Goal: Register for event/course

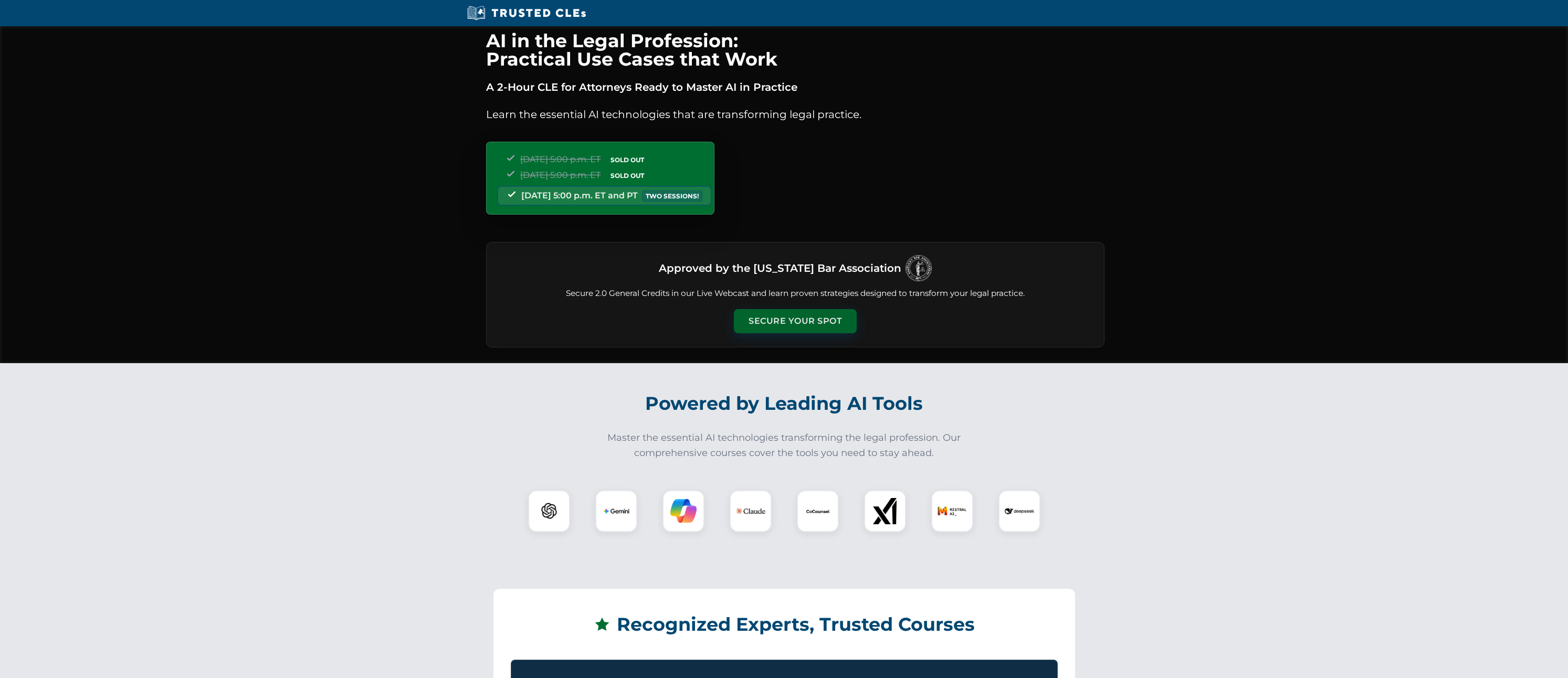
click at [815, 322] on button "Secure Your Spot" at bounding box center [796, 320] width 123 height 24
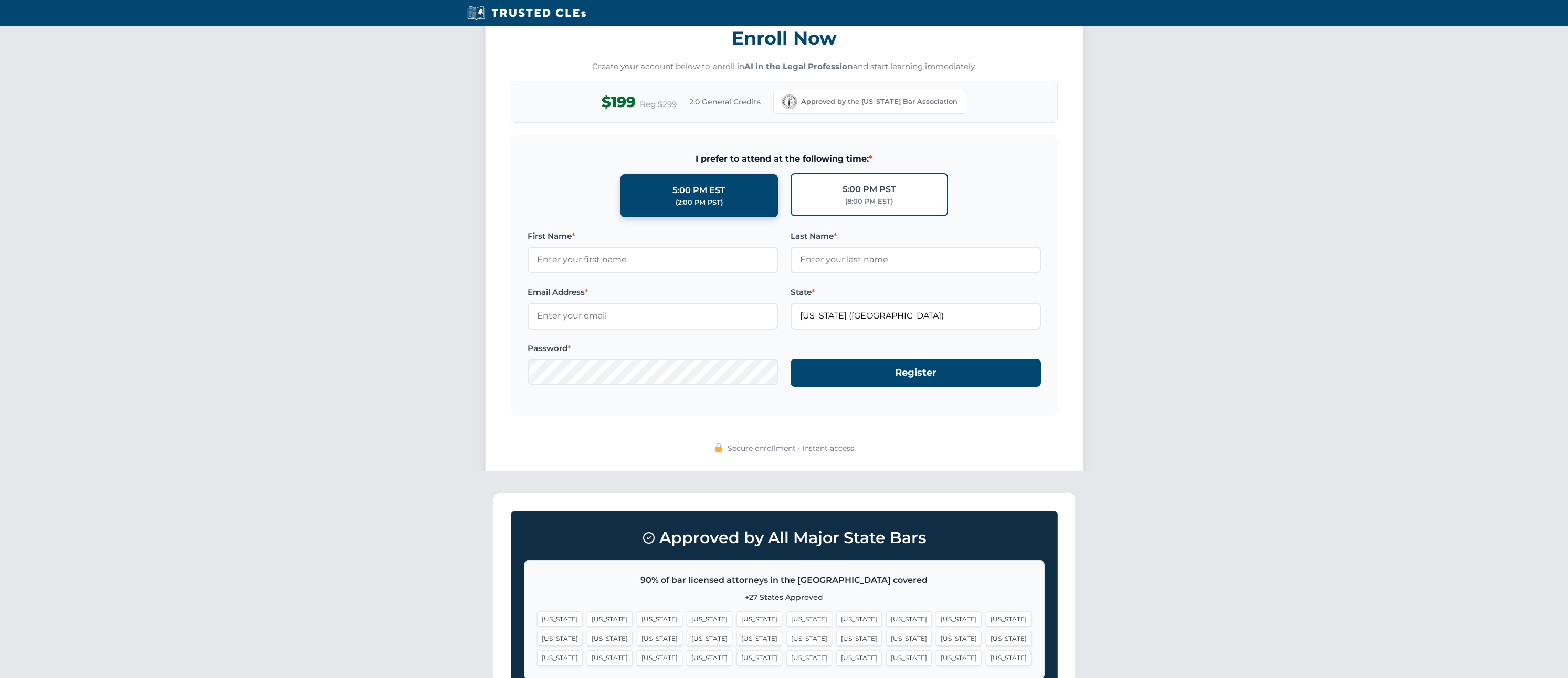
click at [884, 204] on div "(8:00 PM EST)" at bounding box center [868, 201] width 48 height 11
click at [0, 0] on input "5:00 PM PST (8:00 PM EST)" at bounding box center [0, 0] width 0 height 0
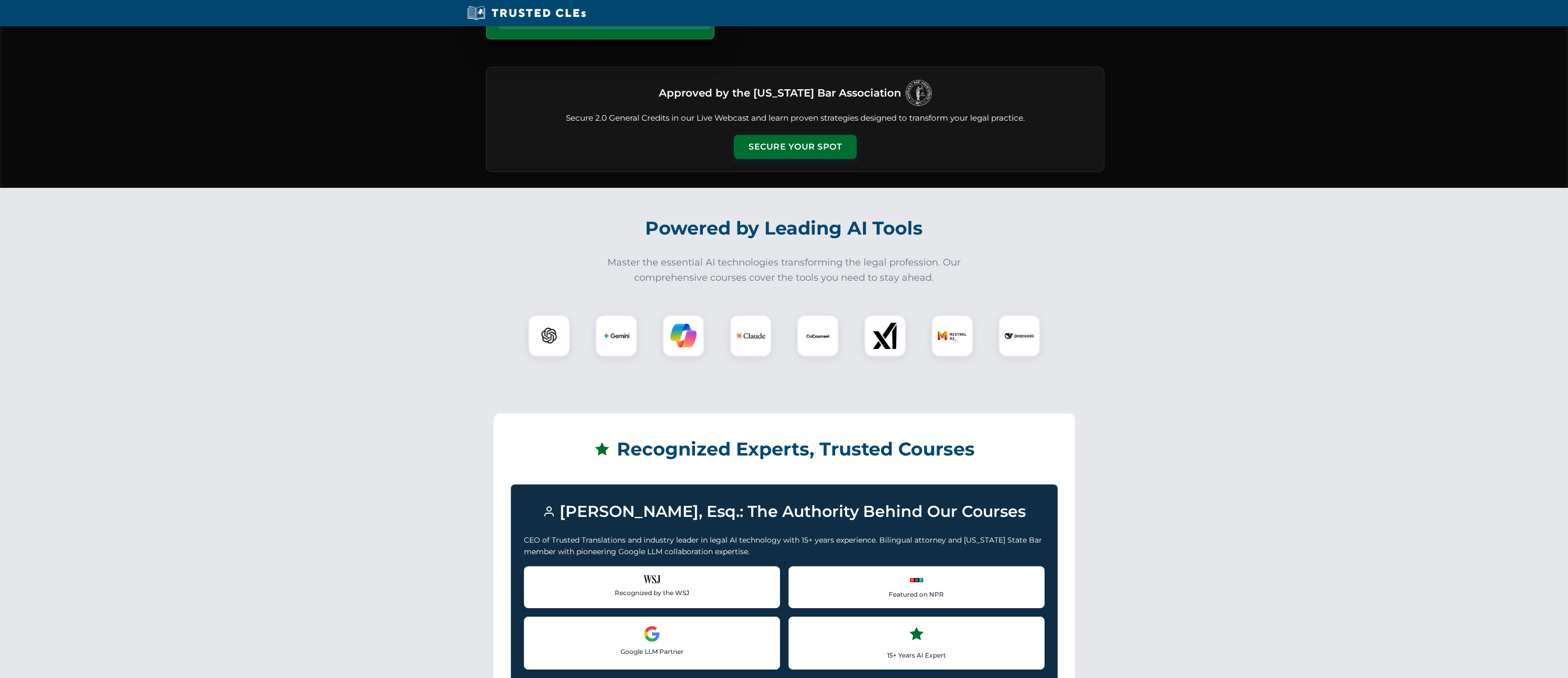
scroll to position [0, 0]
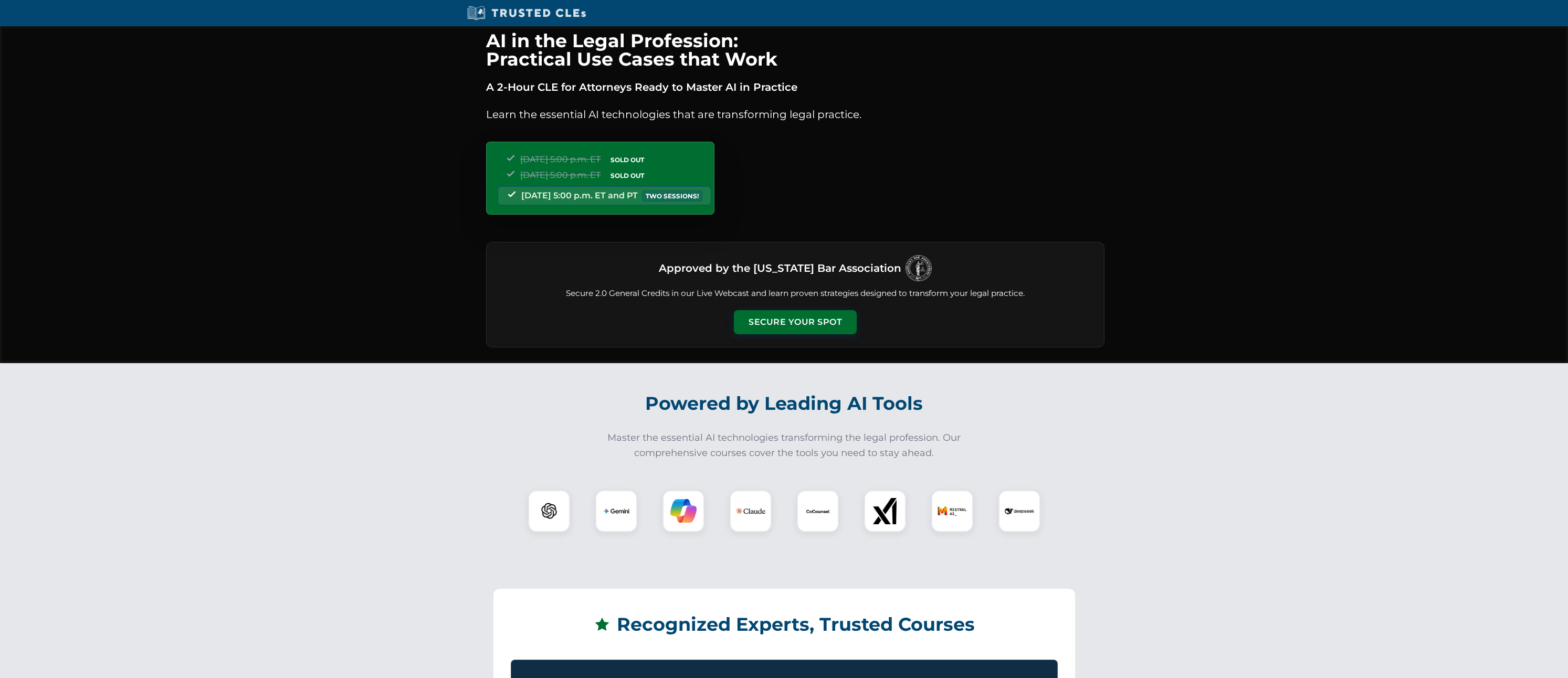
click at [536, 12] on img at bounding box center [527, 13] width 125 height 16
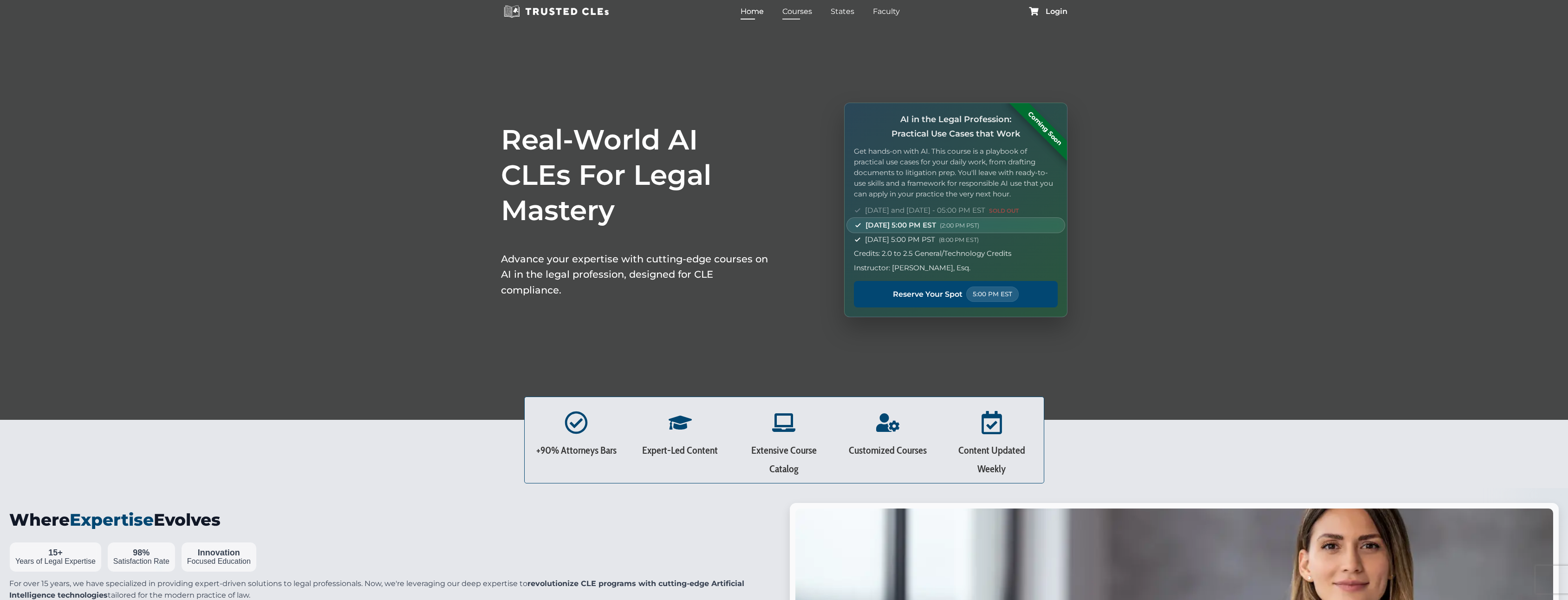
click at [803, 11] on link "Courses" at bounding box center [797, 11] width 35 height 14
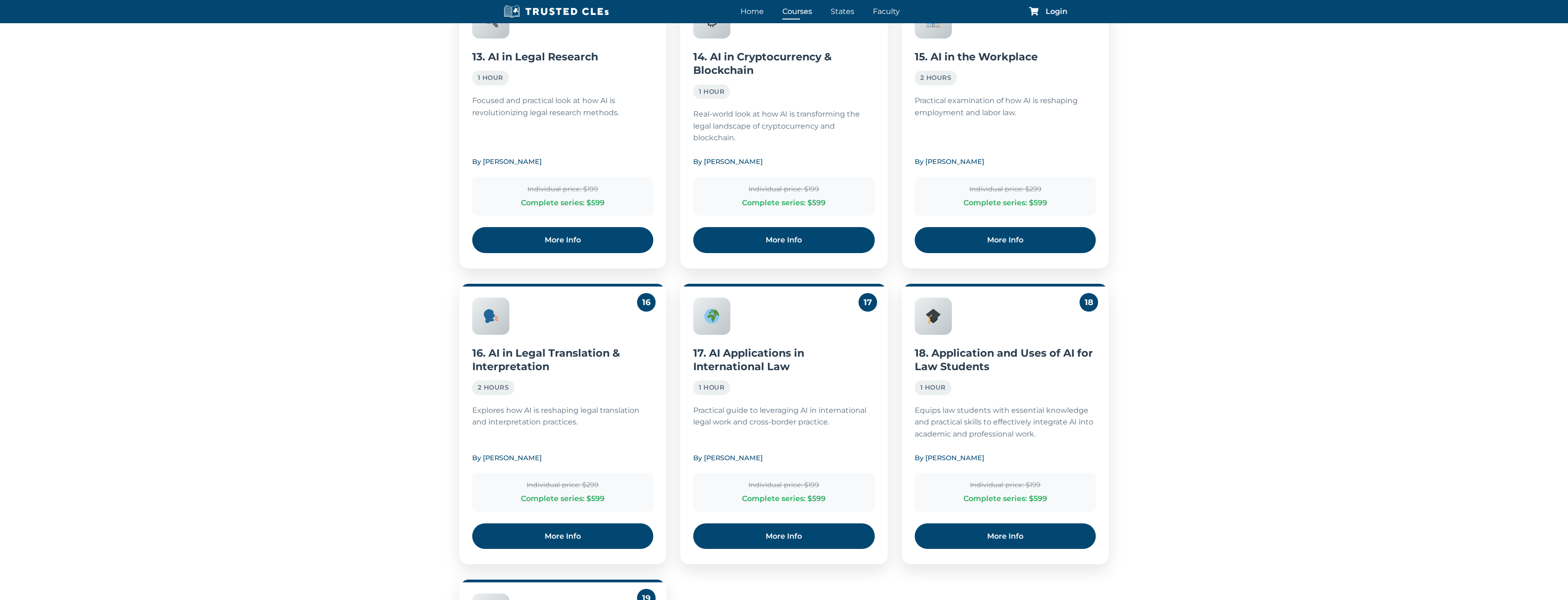
scroll to position [2414, 0]
